Goal: Information Seeking & Learning: Learn about a topic

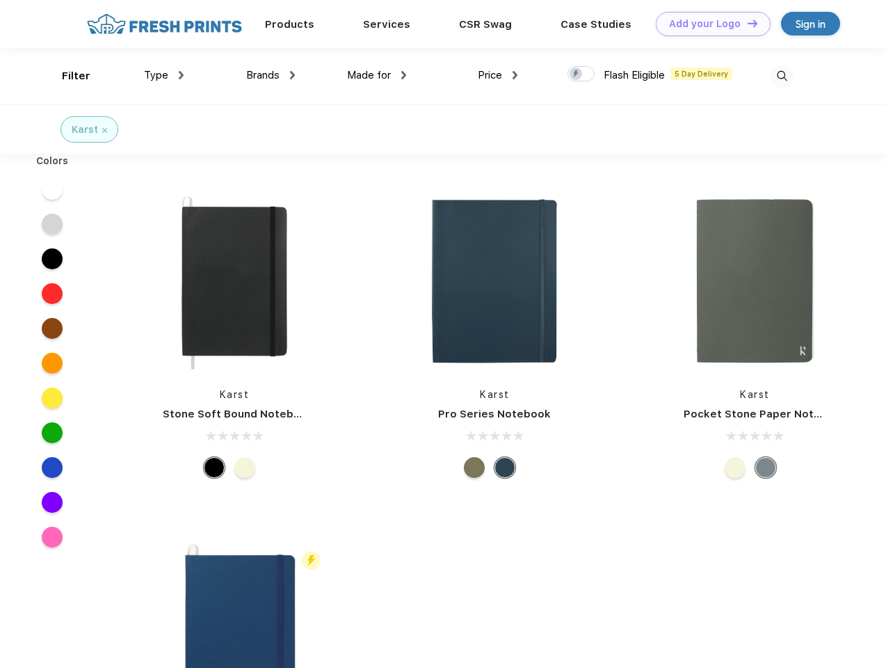
scroll to position [1, 0]
click at [708, 24] on link "Add your Logo Design Tool" at bounding box center [713, 24] width 115 height 24
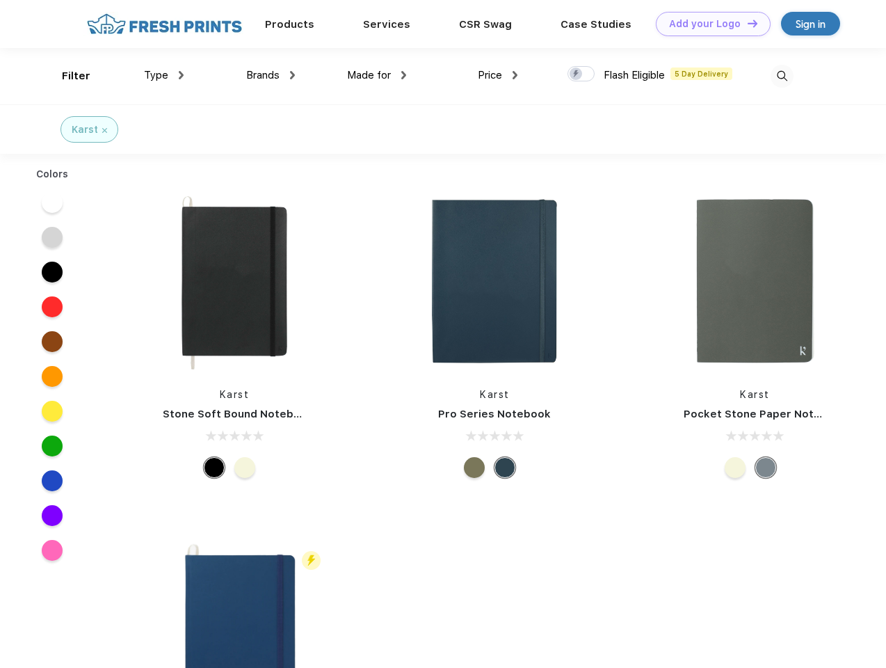
click at [0, 0] on div "Design Tool" at bounding box center [0, 0] width 0 height 0
click at [747, 23] on link "Add your Logo Design Tool" at bounding box center [713, 24] width 115 height 24
click at [67, 76] on div "Filter" at bounding box center [76, 76] width 29 height 16
click at [164, 75] on span "Type" at bounding box center [156, 75] width 24 height 13
click at [271, 75] on span "Brands" at bounding box center [262, 75] width 33 height 13
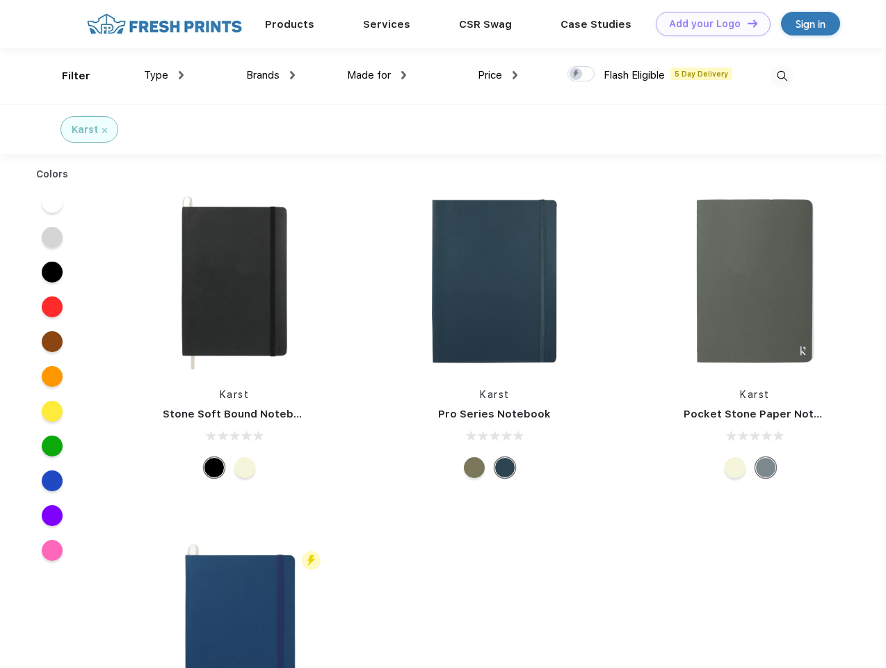
click at [377, 75] on span "Made for" at bounding box center [369, 75] width 44 height 13
click at [498, 75] on span "Price" at bounding box center [490, 75] width 24 height 13
click at [582, 74] on div at bounding box center [581, 73] width 27 height 15
click at [577, 74] on input "checkbox" at bounding box center [572, 69] width 9 height 9
checkbox input "true"
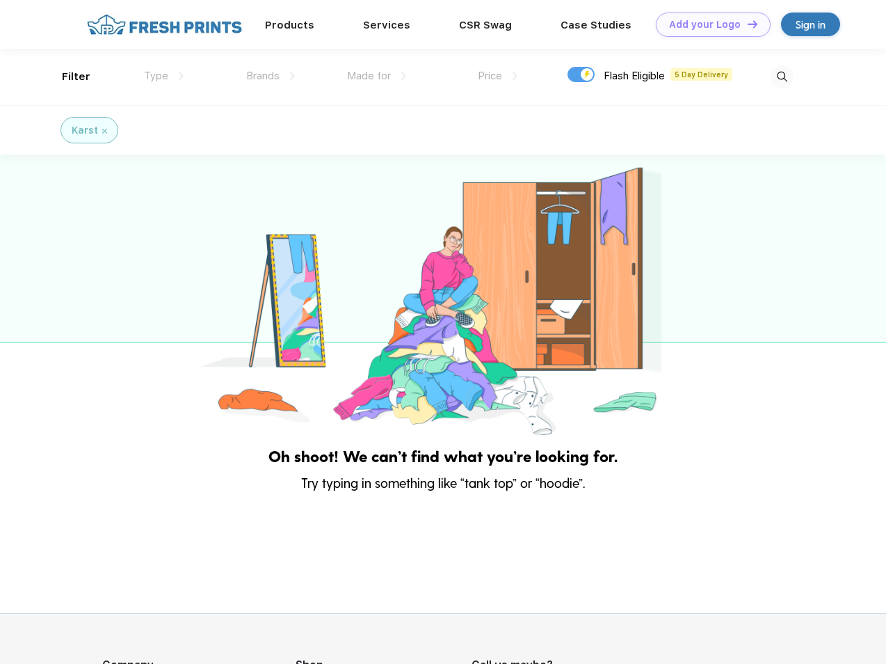
click at [782, 76] on img at bounding box center [782, 76] width 23 height 23
